Goal: Register for event/course

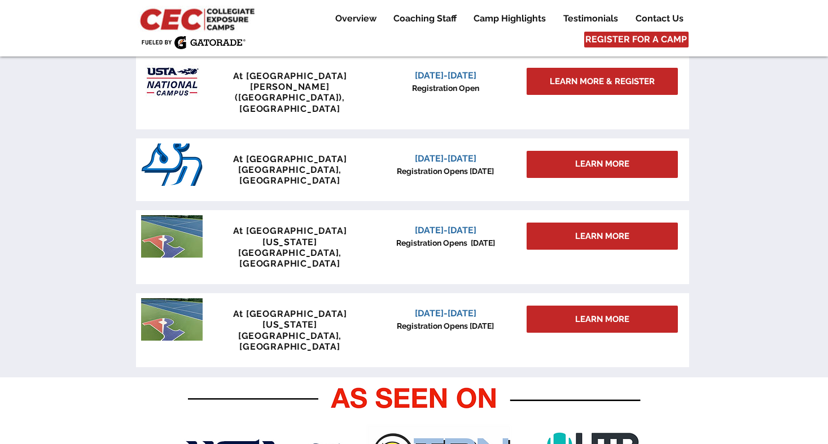
scroll to position [542, 0]
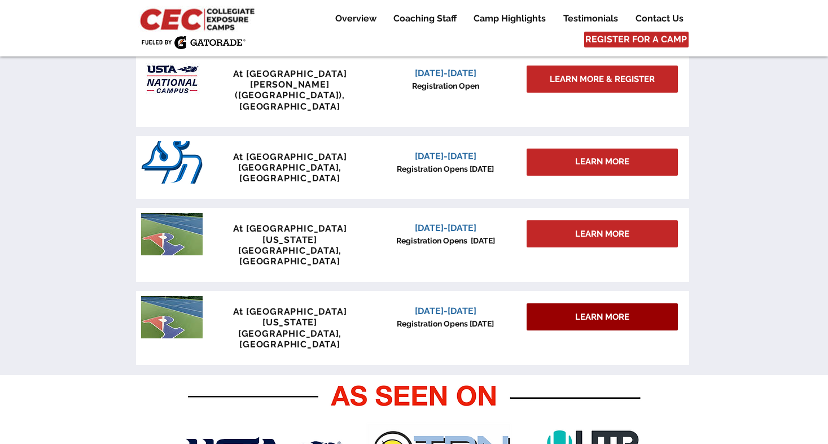
click at [603, 311] on span "LEARN MORE" at bounding box center [602, 317] width 54 height 12
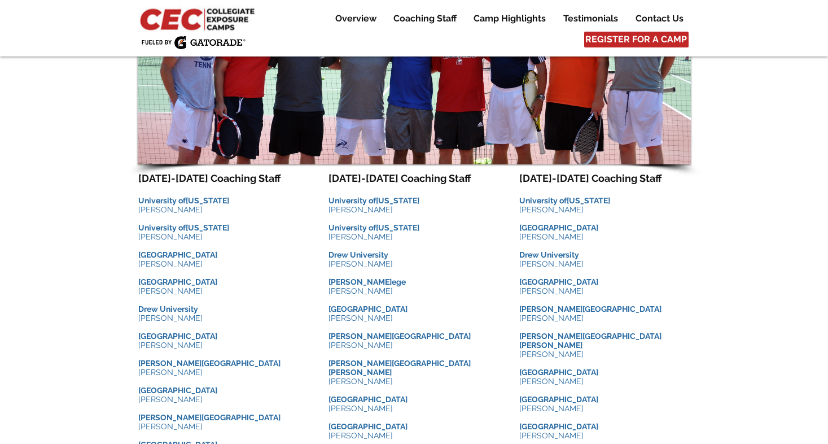
scroll to position [1094, 0]
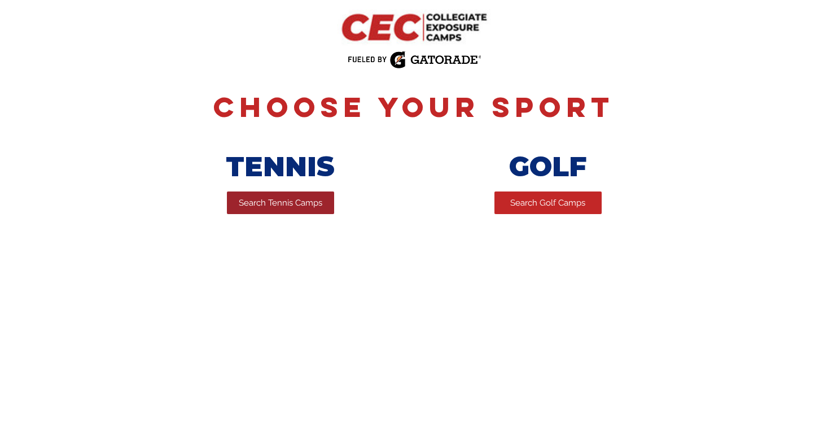
click at [264, 208] on span "Search Tennis Camps" at bounding box center [281, 203] width 84 height 12
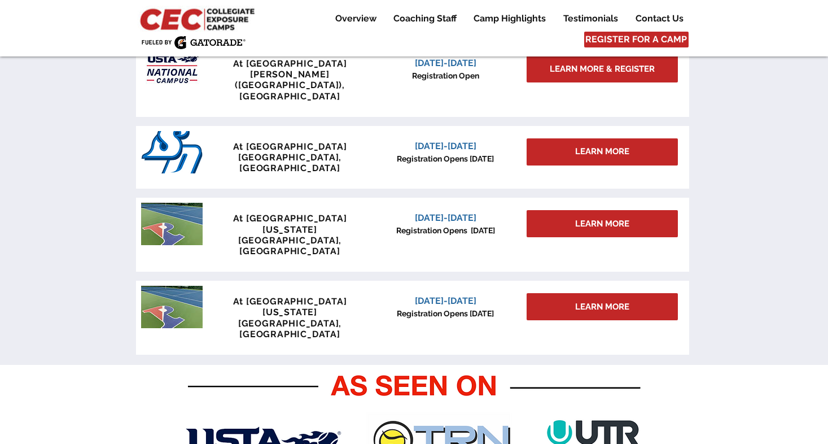
scroll to position [502, 0]
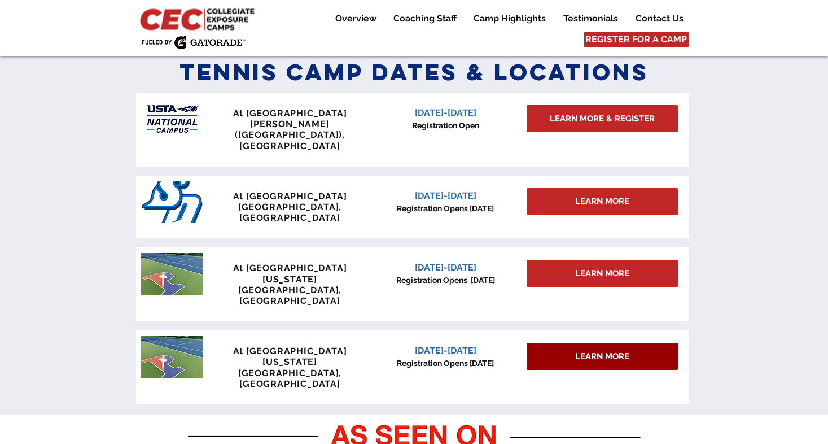
click at [608, 350] on span "LEARN MORE" at bounding box center [602, 356] width 54 height 12
